Goal: Information Seeking & Learning: Find specific fact

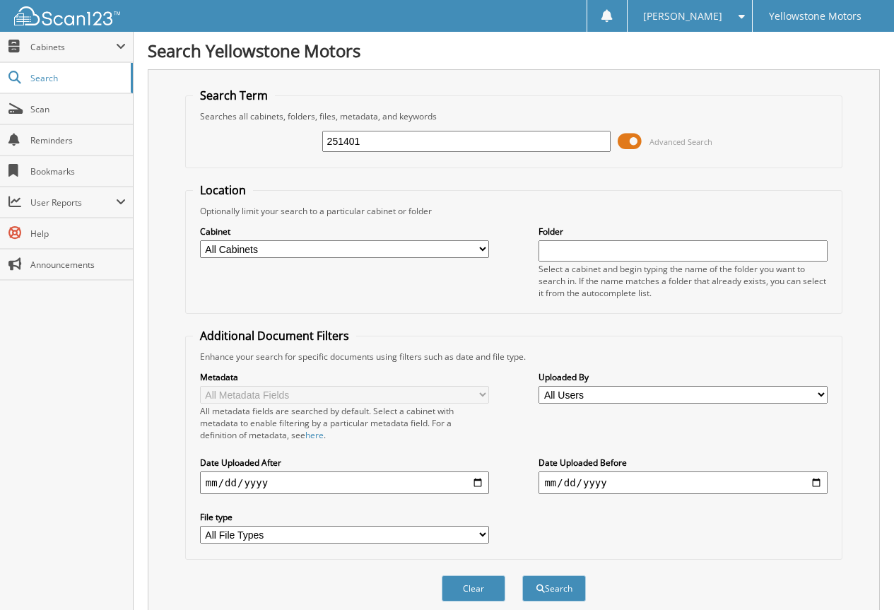
click at [412, 140] on input "251401" at bounding box center [466, 141] width 289 height 21
click at [413, 139] on input "251401" at bounding box center [466, 141] width 289 height 21
click at [415, 133] on input "251401" at bounding box center [466, 141] width 289 height 21
click at [417, 131] on input "251401" at bounding box center [466, 141] width 289 height 21
type input "255321"
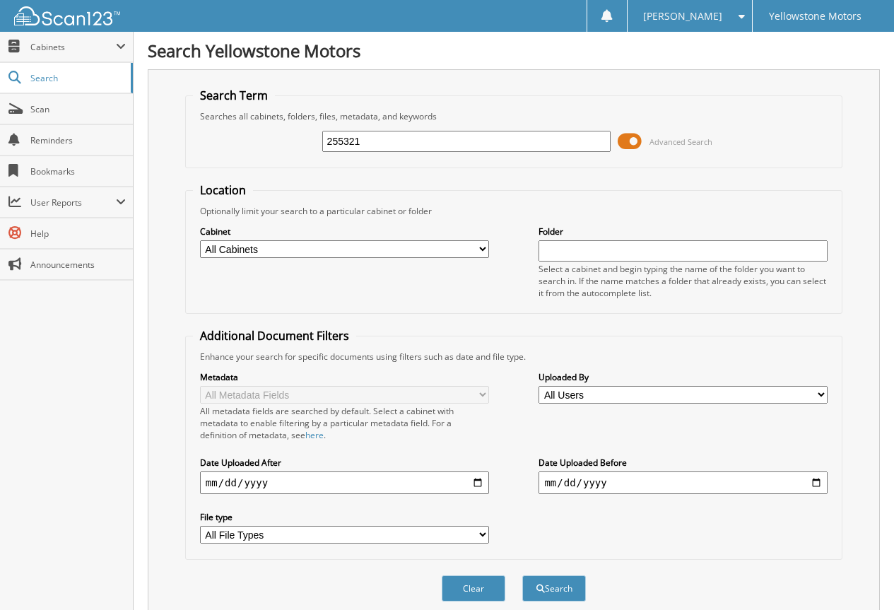
click at [522, 575] on button "Search" at bounding box center [554, 588] width 64 height 26
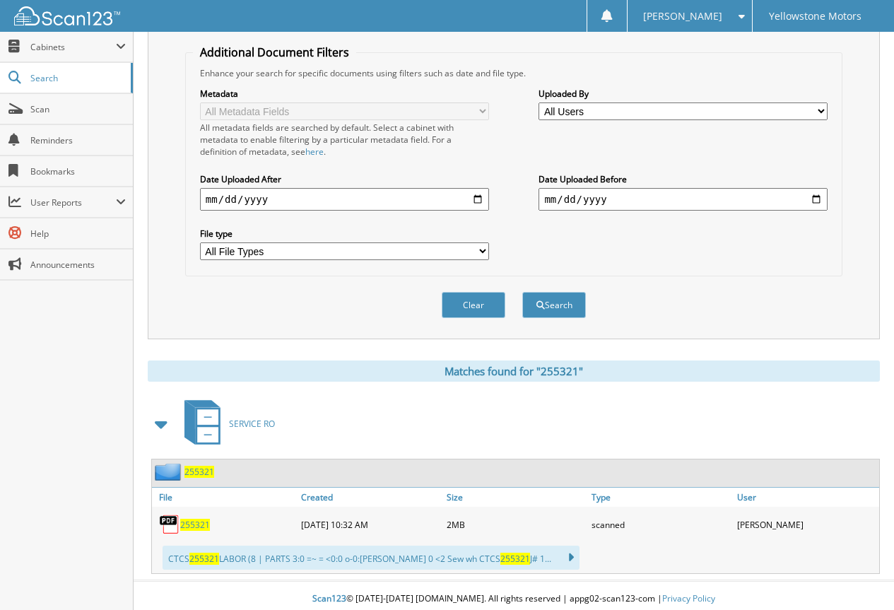
scroll to position [291, 0]
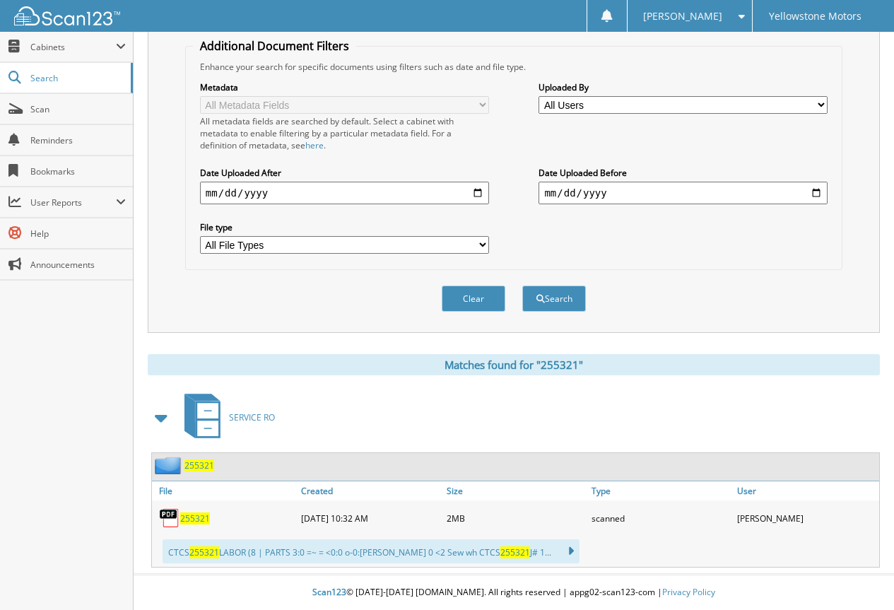
click at [199, 522] on span "255321" at bounding box center [195, 519] width 30 height 12
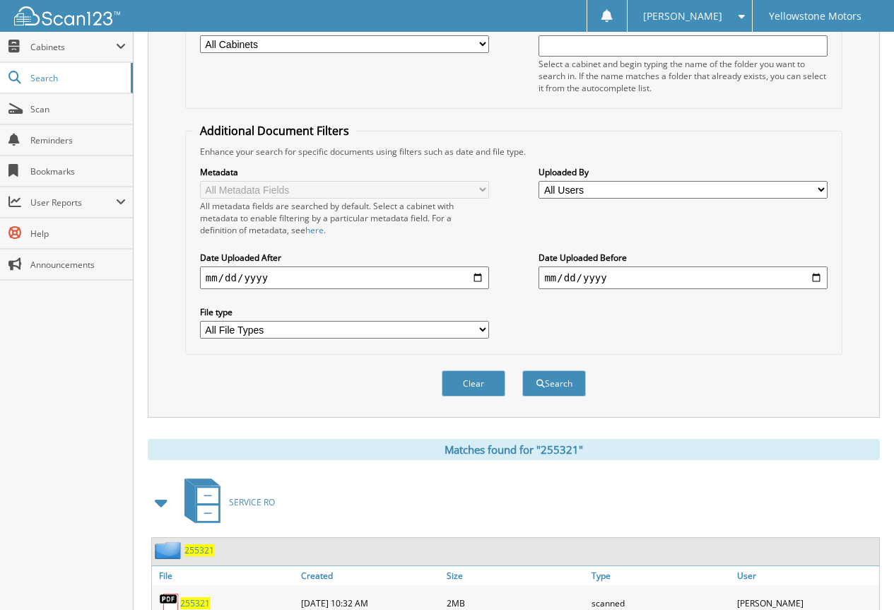
scroll to position [78, 0]
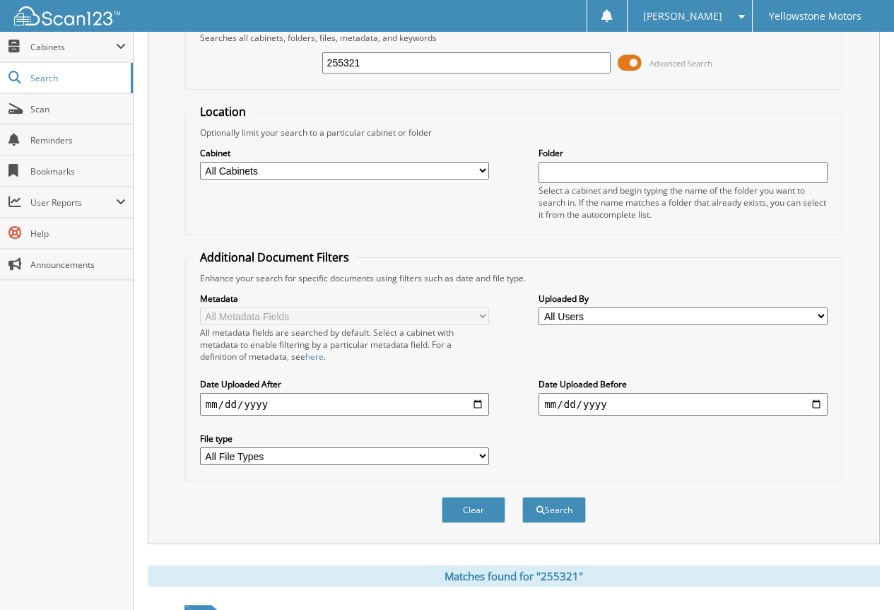
click at [460, 66] on input "255321" at bounding box center [466, 62] width 289 height 21
click at [461, 69] on input "255321" at bounding box center [466, 62] width 289 height 21
click at [472, 64] on input "255321" at bounding box center [466, 62] width 289 height 21
click at [472, 58] on input "255321" at bounding box center [466, 62] width 289 height 21
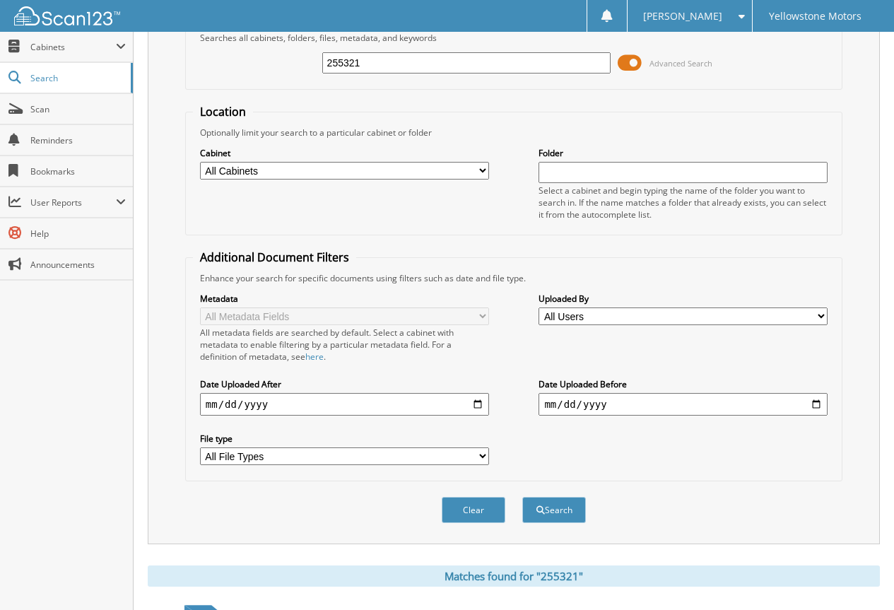
click at [465, 60] on input "255321" at bounding box center [466, 62] width 289 height 21
click at [465, 61] on input "255321" at bounding box center [466, 62] width 289 height 21
type input "255186"
click at [522, 497] on button "Search" at bounding box center [554, 510] width 64 height 26
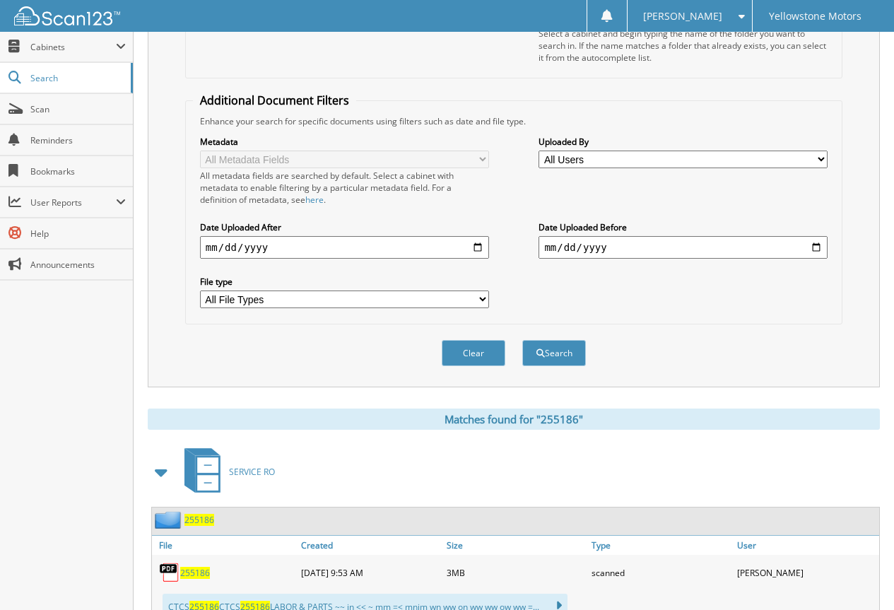
scroll to position [283, 0]
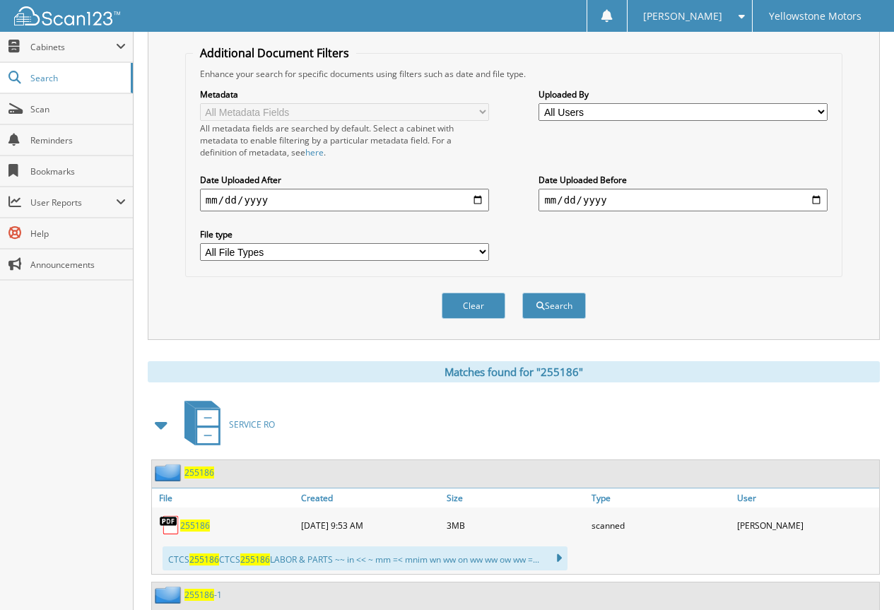
click at [201, 525] on span "255186" at bounding box center [195, 526] width 30 height 12
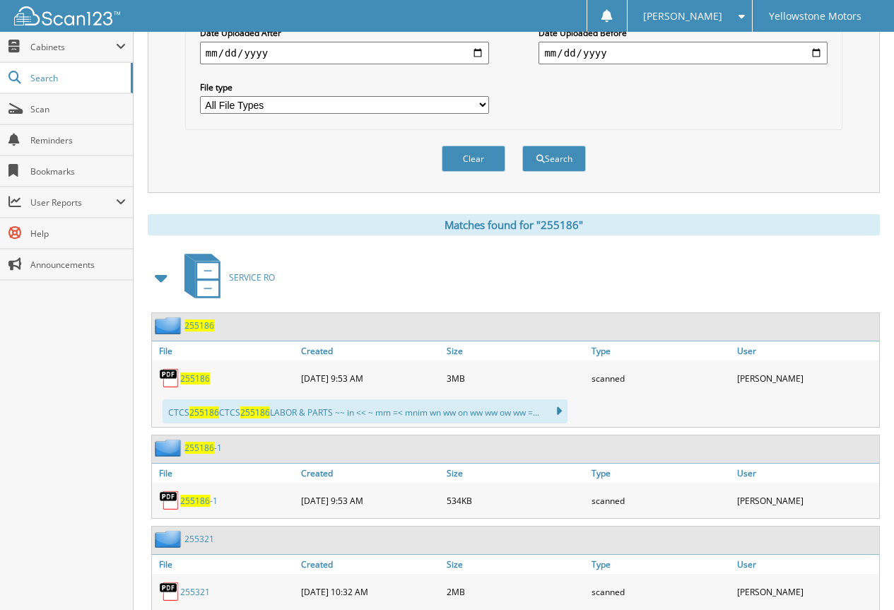
scroll to position [495, 0]
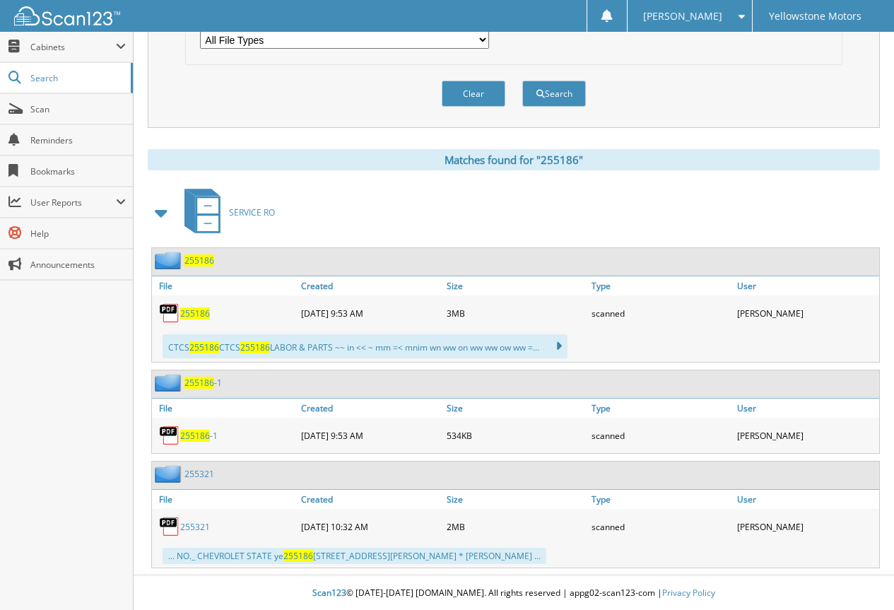
click at [203, 437] on span "255186" at bounding box center [195, 436] width 30 height 12
click at [192, 526] on link "255321" at bounding box center [195, 527] width 30 height 12
click at [373, 42] on select "All File Types CSV EXE HEIC JPG PDF" at bounding box center [344, 40] width 289 height 18
click at [658, 114] on div "Clear Search" at bounding box center [513, 93] width 657 height 57
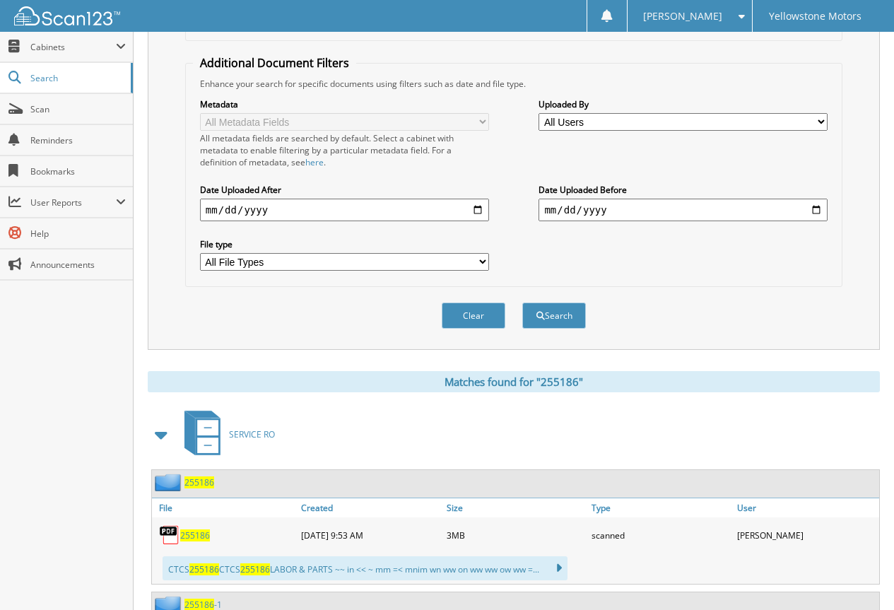
scroll to position [0, 0]
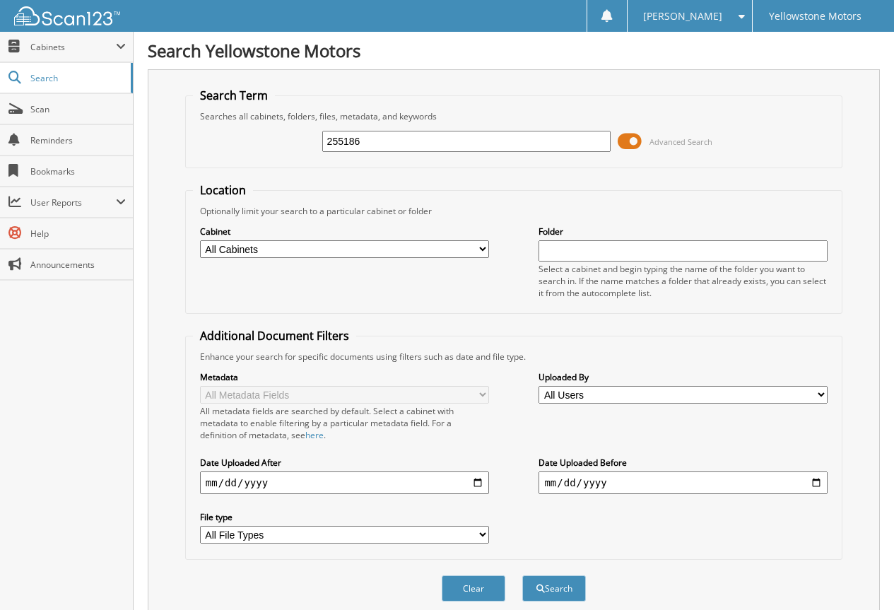
click at [421, 144] on input "255186" at bounding box center [466, 141] width 289 height 21
click at [421, 143] on input "255186" at bounding box center [466, 141] width 289 height 21
type input "255733"
click at [522, 575] on button "Search" at bounding box center [554, 588] width 64 height 26
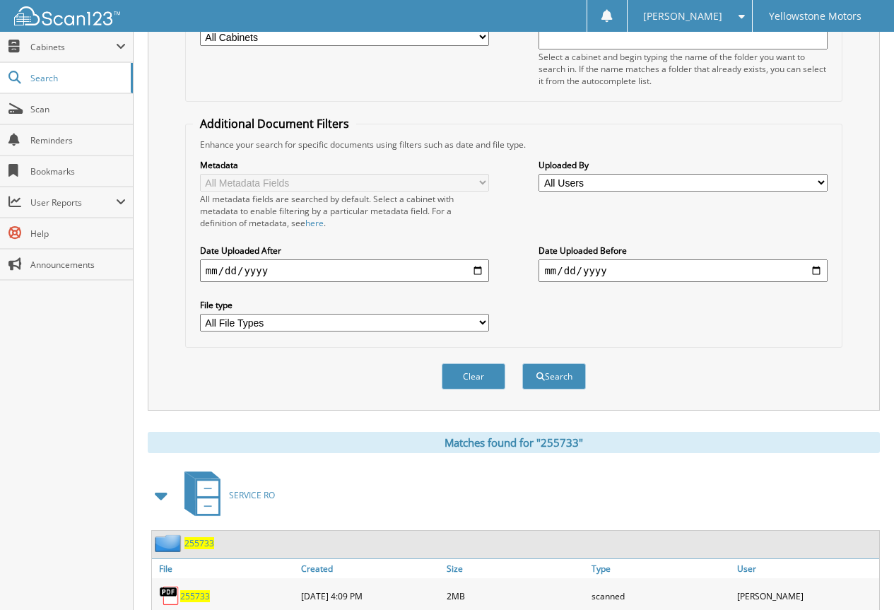
click at [199, 602] on span "255733" at bounding box center [195, 596] width 30 height 12
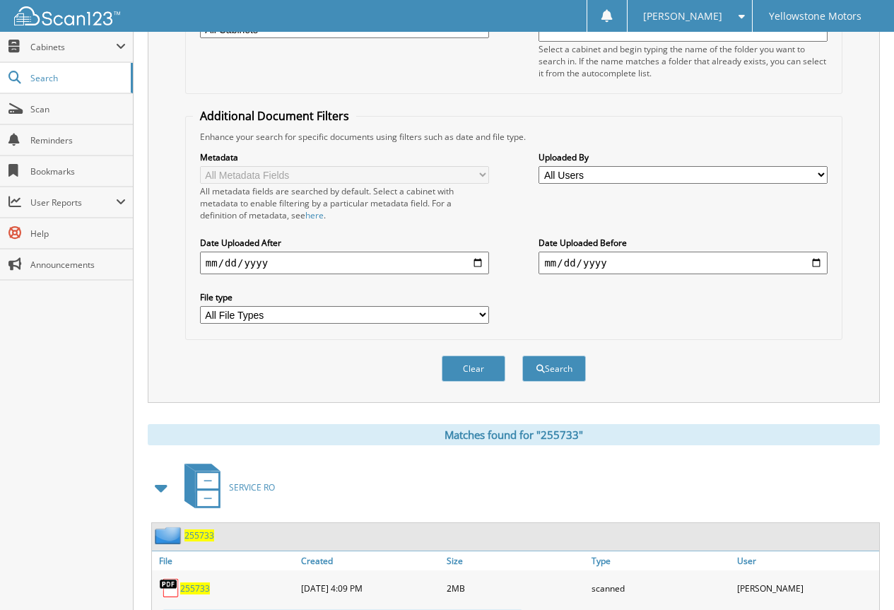
scroll to position [291, 0]
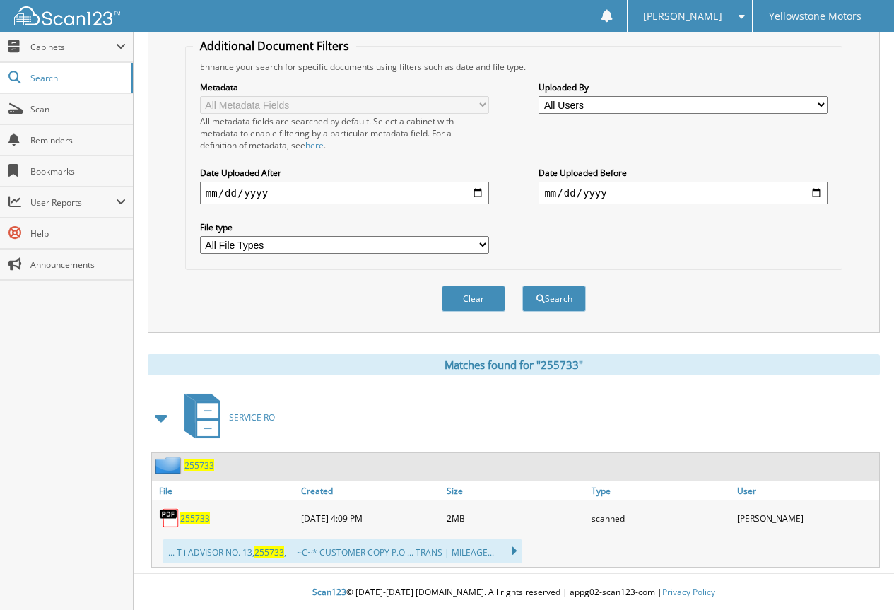
click at [196, 524] on span "255733" at bounding box center [195, 519] width 30 height 12
